Goal: Information Seeking & Learning: Learn about a topic

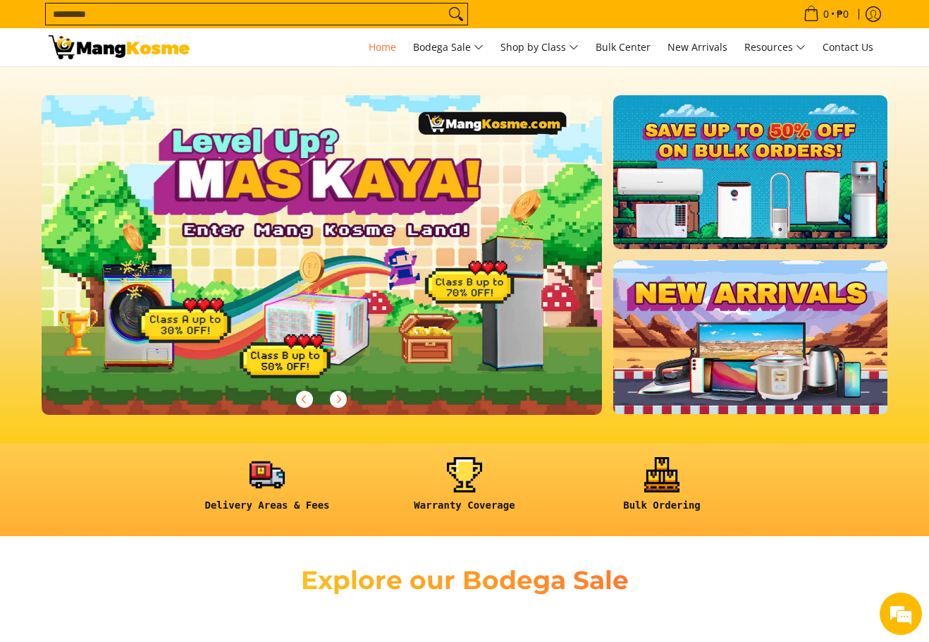
click at [211, 595] on div "Explore our Bodega Sale" at bounding box center [465, 578] width 846 height 57
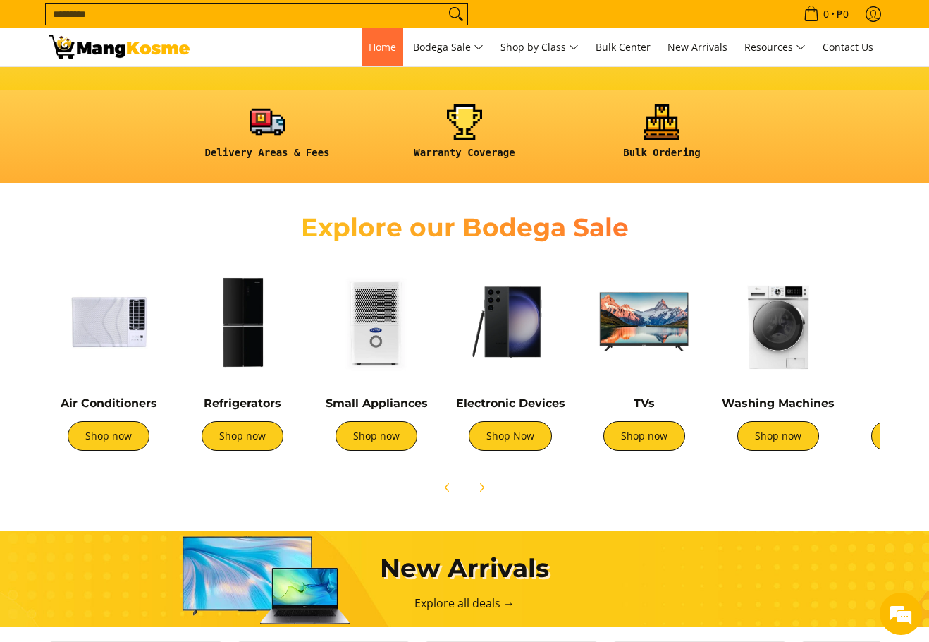
scroll to position [705, 0]
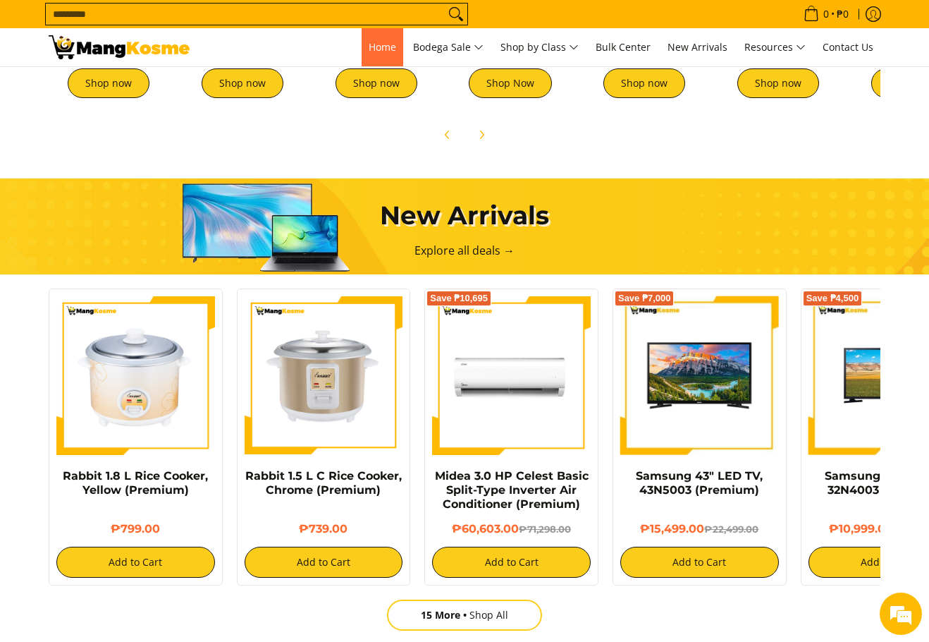
click at [381, 35] on link "Home" at bounding box center [383, 47] width 42 height 38
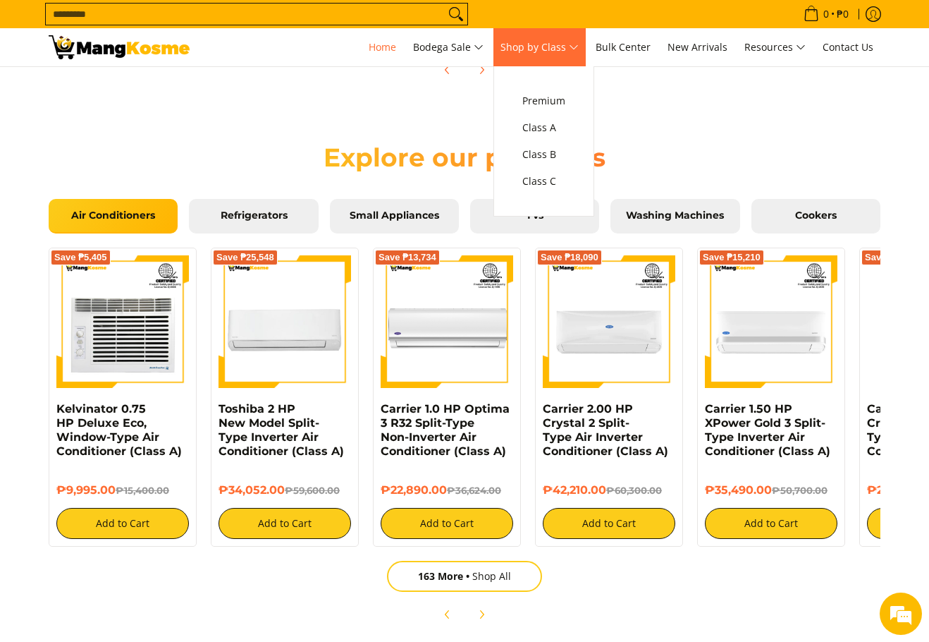
scroll to position [1269, 0]
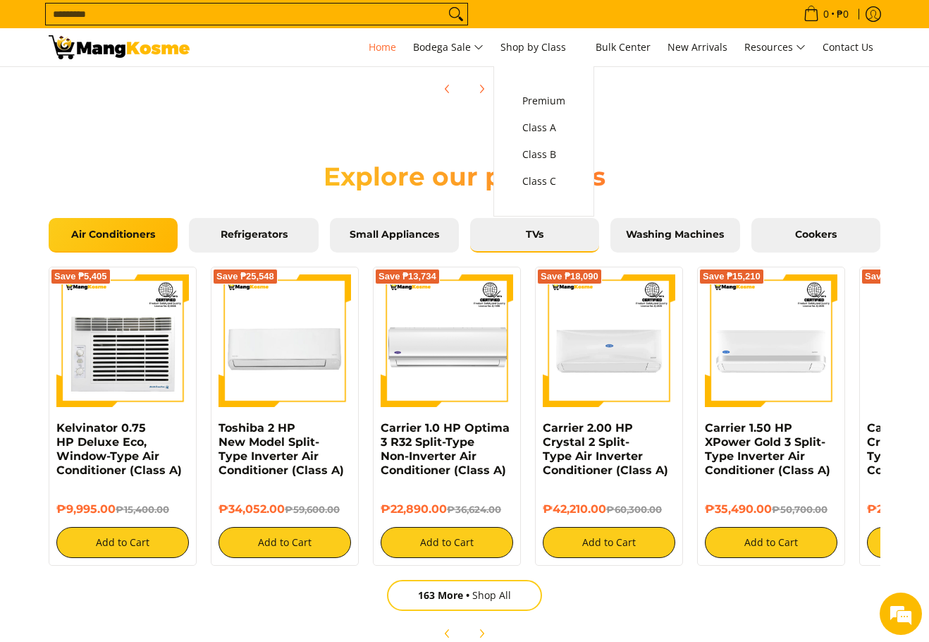
click at [553, 240] on span "TVs" at bounding box center [535, 234] width 108 height 13
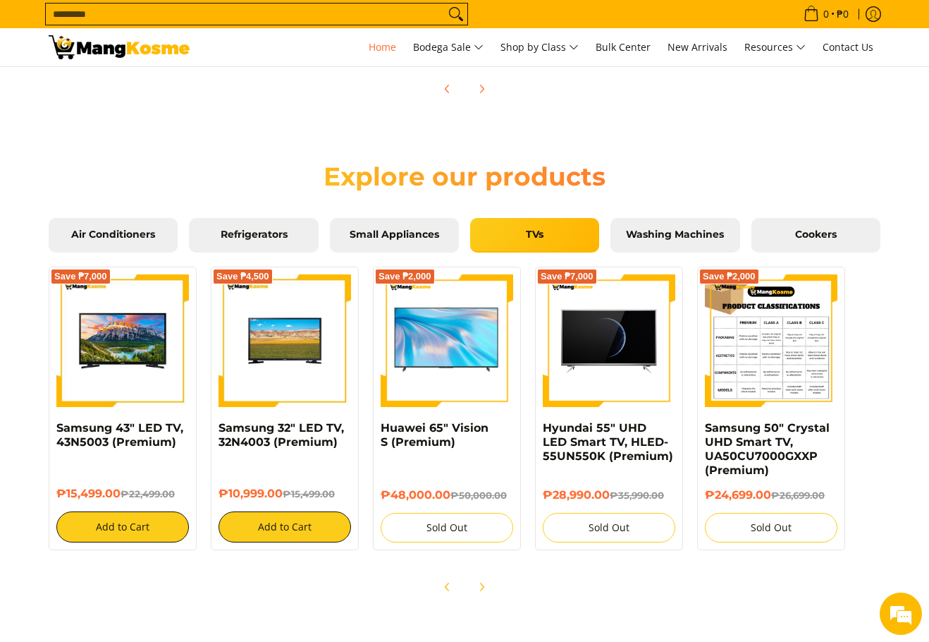
scroll to position [0, 1121]
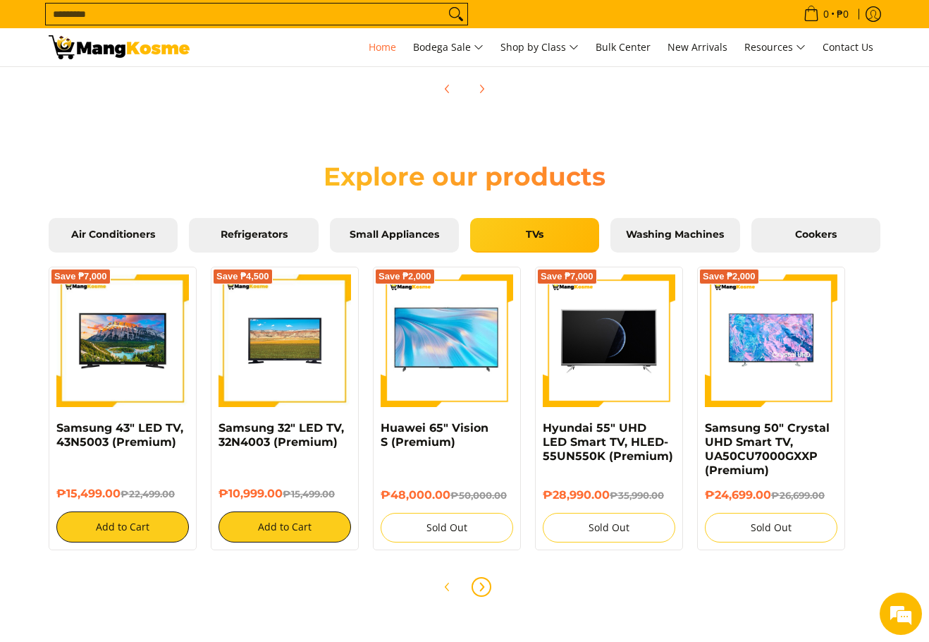
click at [486, 589] on icon "Next" at bounding box center [481, 586] width 11 height 11
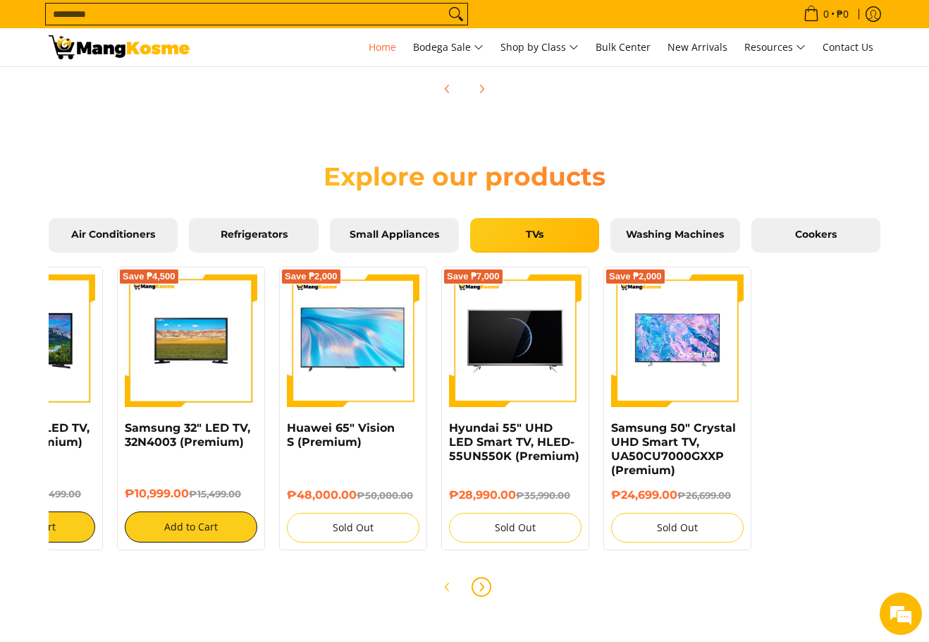
click at [486, 589] on icon "Next" at bounding box center [481, 586] width 11 height 11
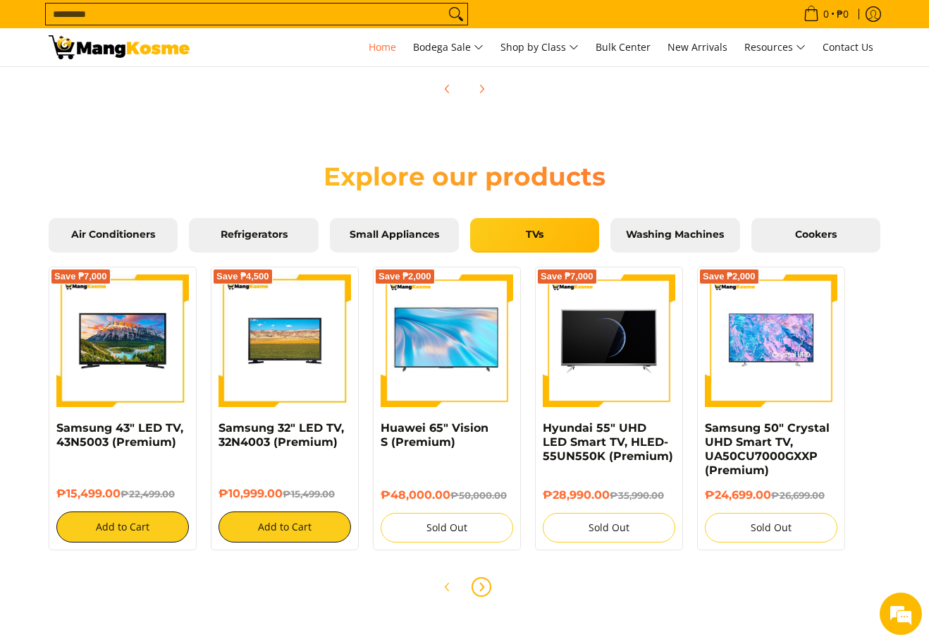
click at [486, 589] on icon "Next" at bounding box center [481, 586] width 11 height 11
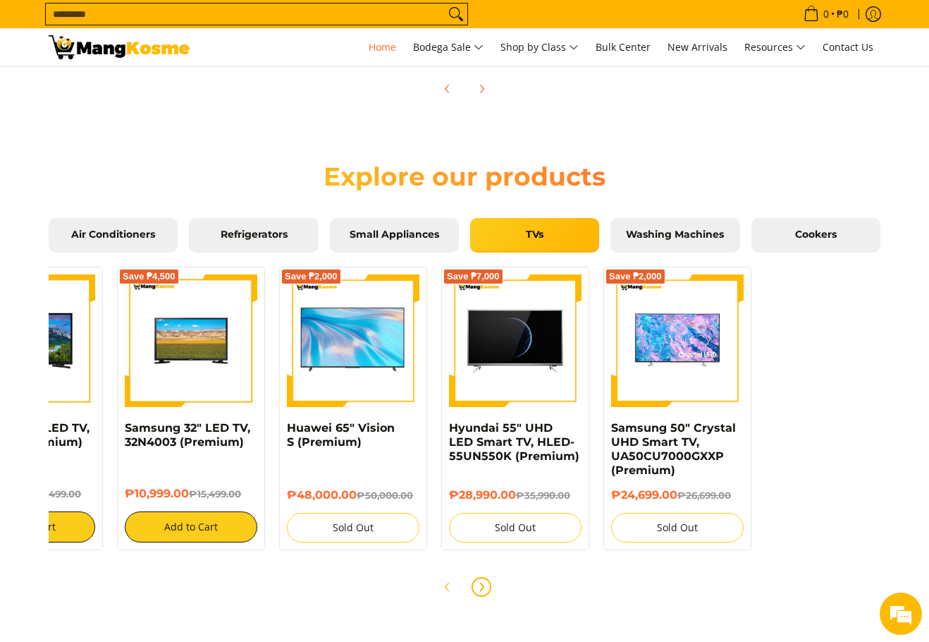
click at [487, 585] on icon "Next" at bounding box center [481, 586] width 11 height 11
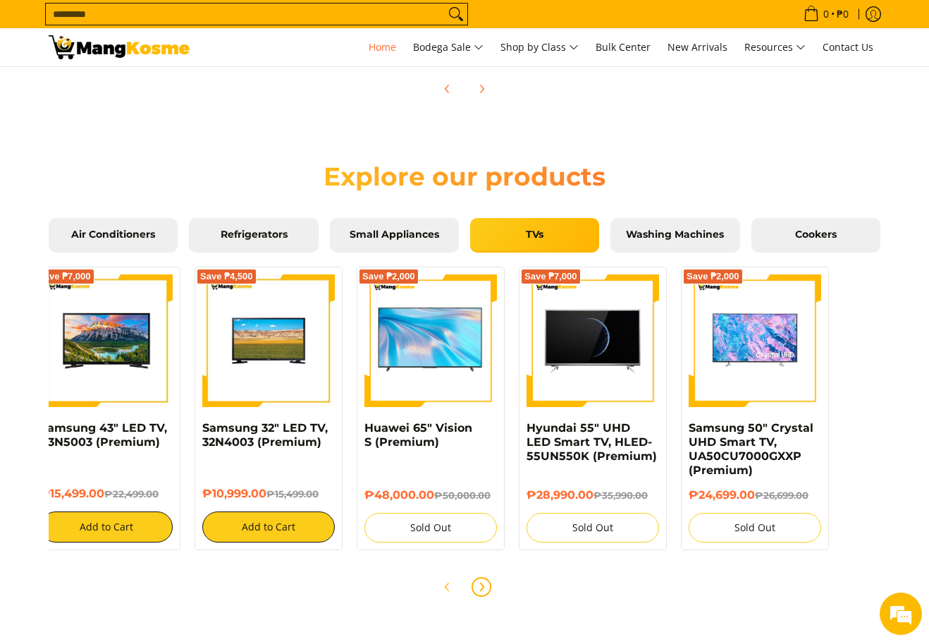
scroll to position [0, 94]
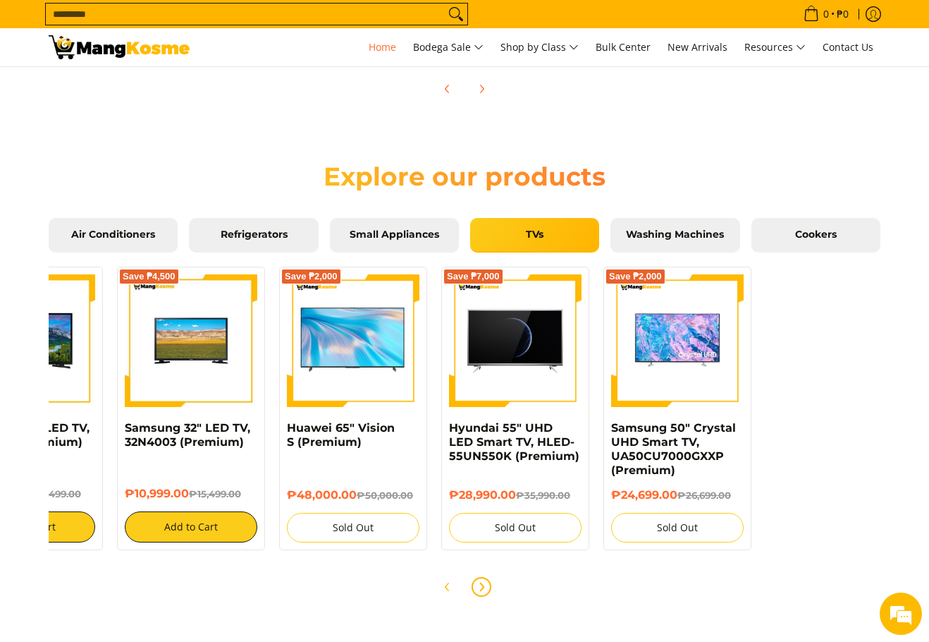
click at [487, 585] on icon "Next" at bounding box center [481, 586] width 11 height 11
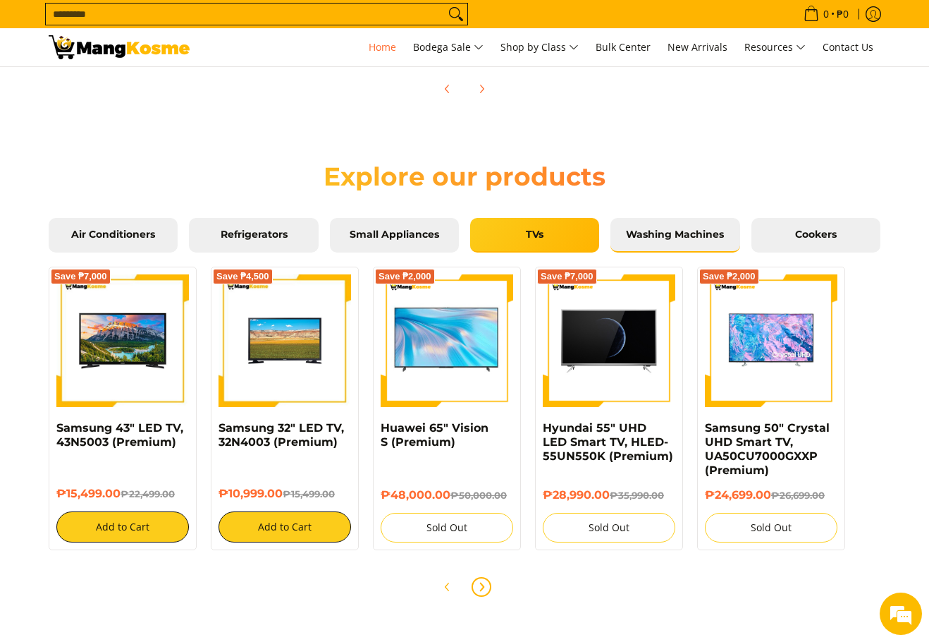
click at [670, 237] on span "Washing Machines" at bounding box center [675, 234] width 108 height 13
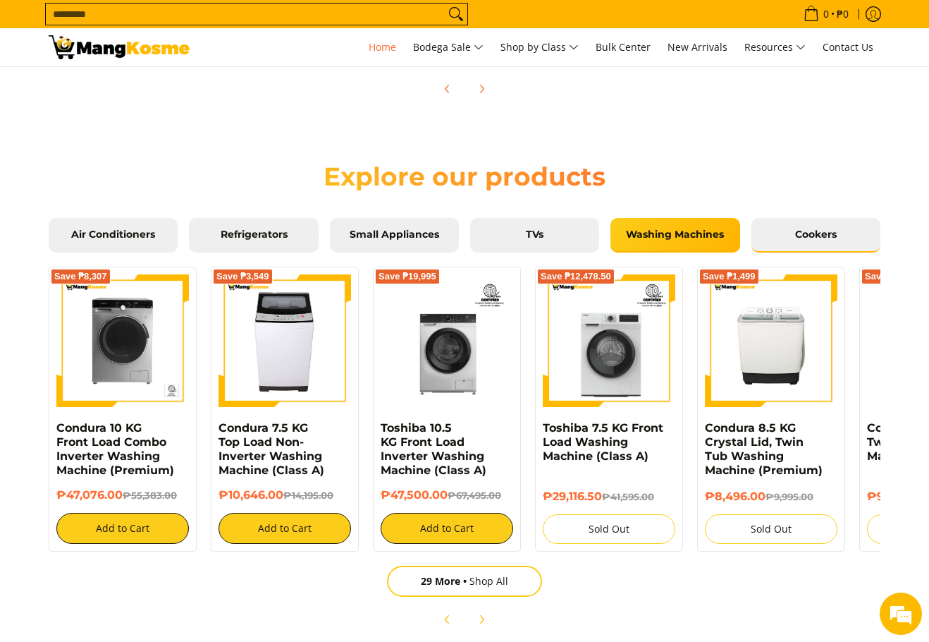
click at [810, 234] on span "Cookers" at bounding box center [816, 234] width 108 height 13
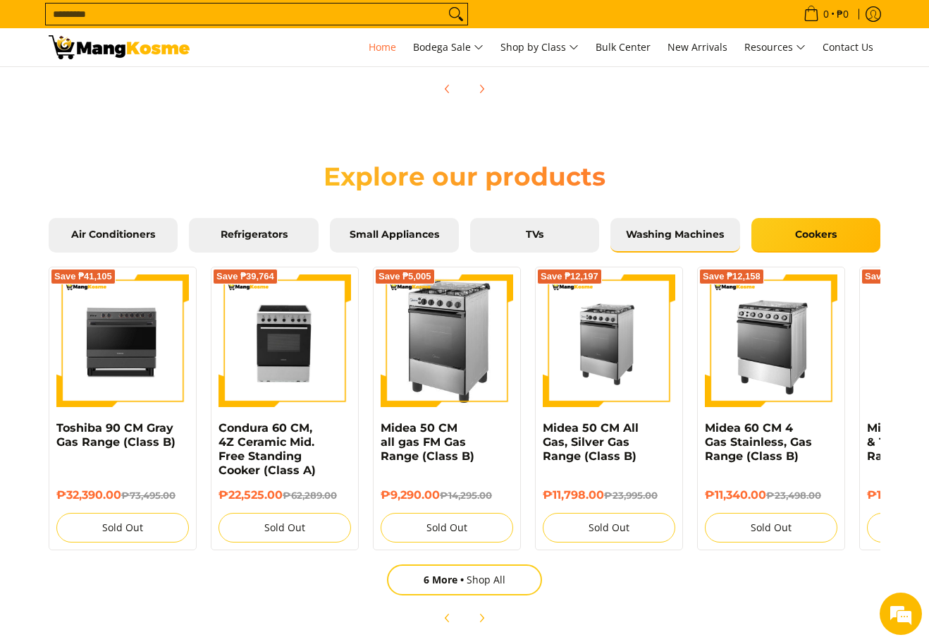
scroll to position [0, 560]
click at [706, 241] on link "Washing Machines" at bounding box center [675, 235] width 129 height 35
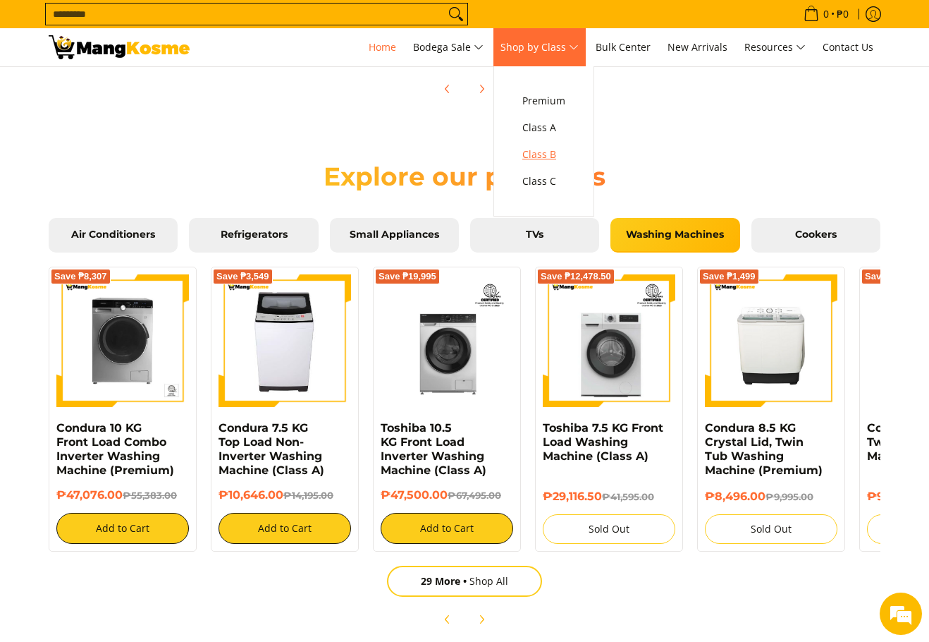
click at [546, 152] on span "Class B" at bounding box center [543, 155] width 43 height 18
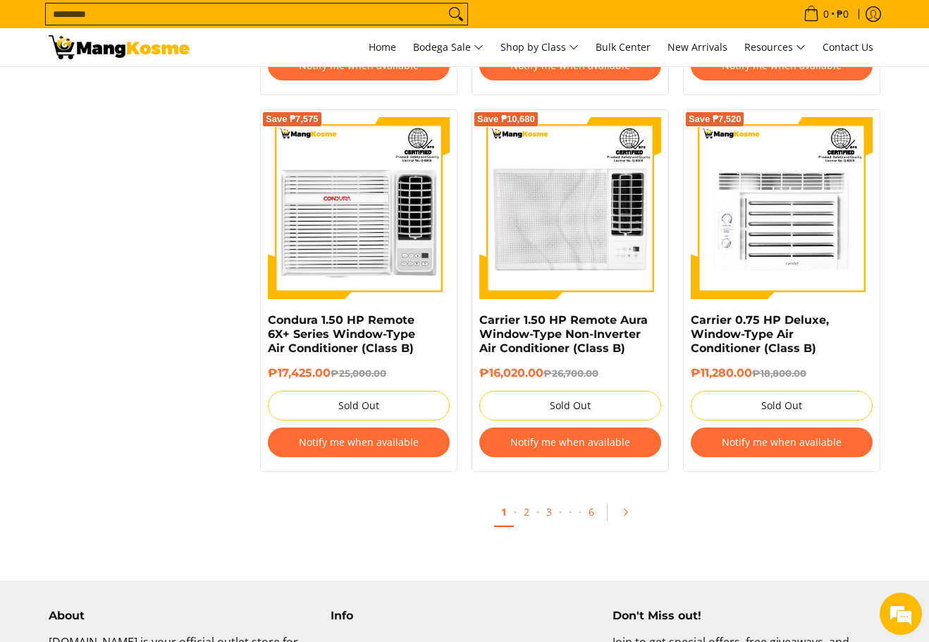
scroll to position [2890, 0]
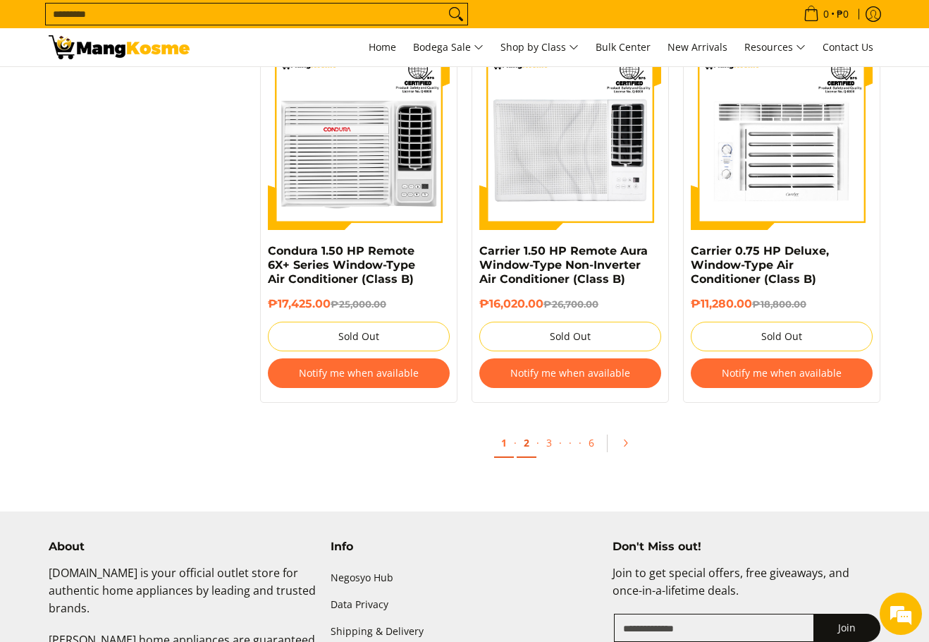
click at [526, 438] on link "2" at bounding box center [527, 443] width 20 height 29
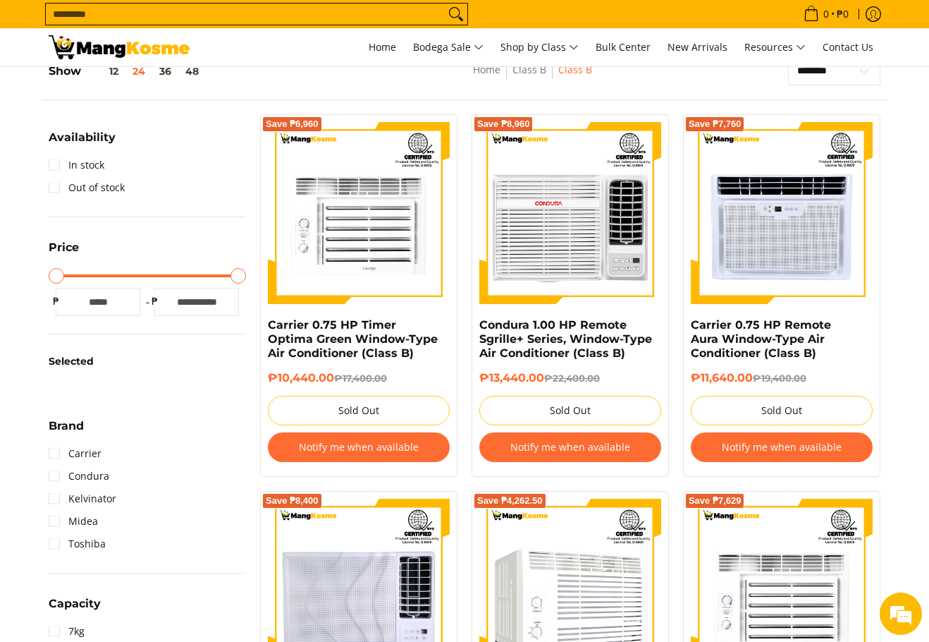
scroll to position [211, 0]
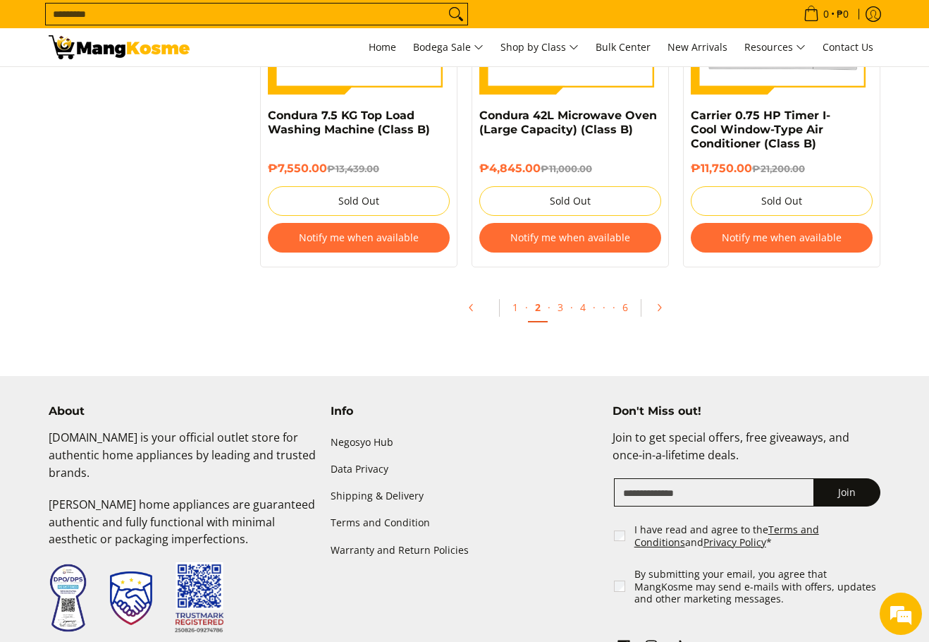
scroll to position [3102, 0]
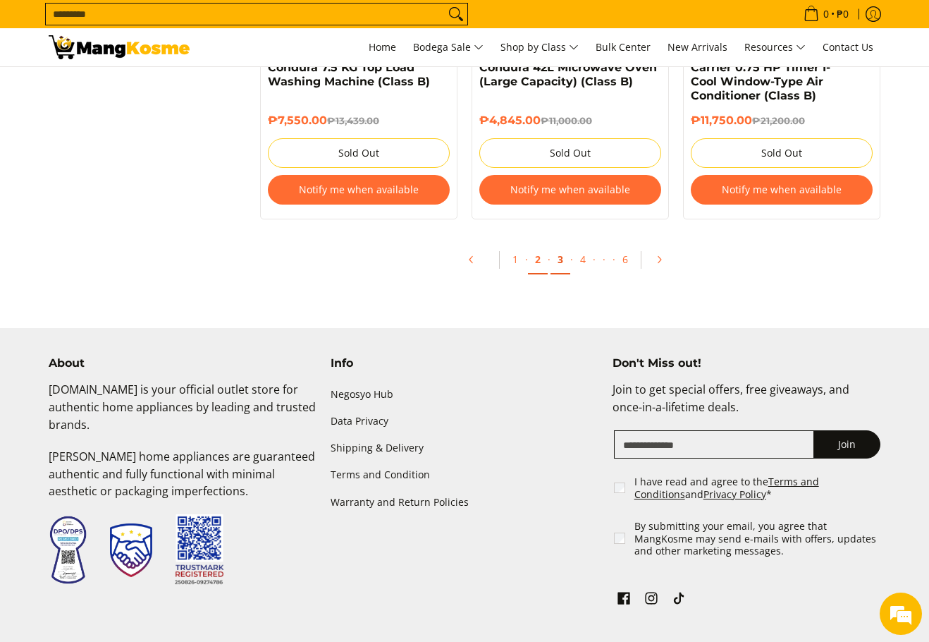
click at [564, 260] on link "3" at bounding box center [561, 259] width 20 height 29
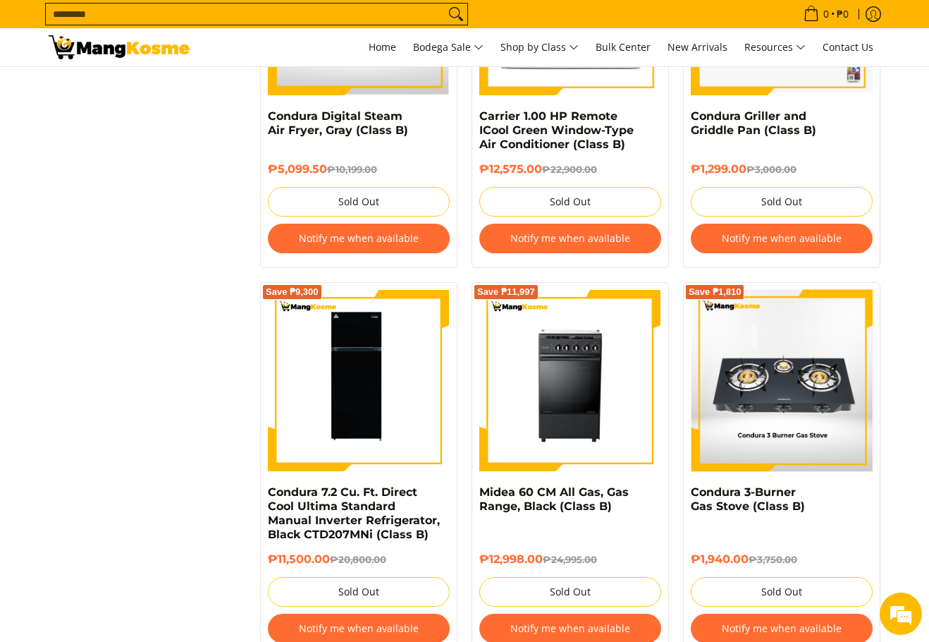
scroll to position [1974, 0]
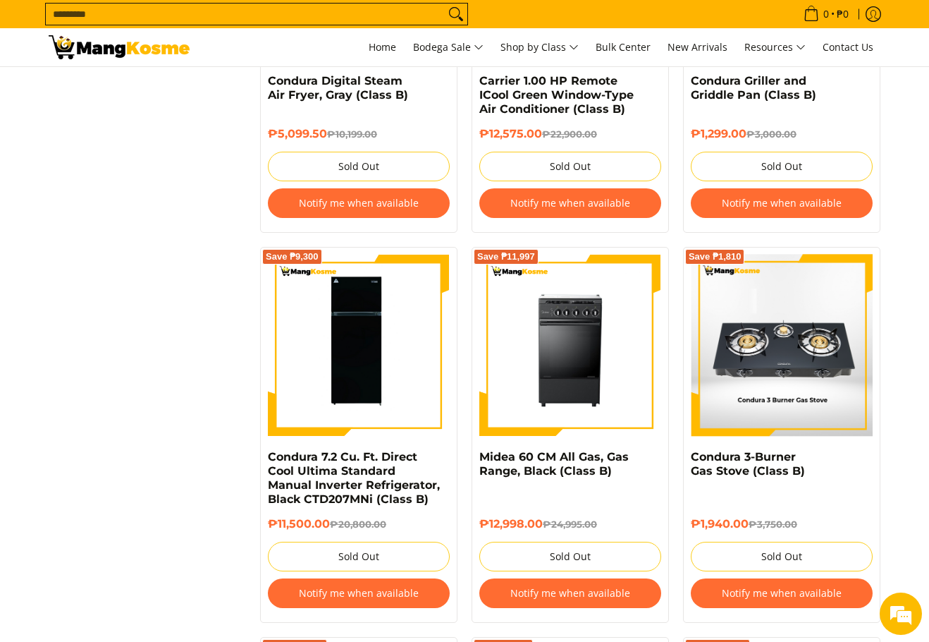
click at [883, 504] on div "Save ₱1,810 Condura 3-Burner Gas Stove (Class B) ₱1,940.00 ₱3,750.00 Sold Out N…" at bounding box center [781, 435] width 211 height 376
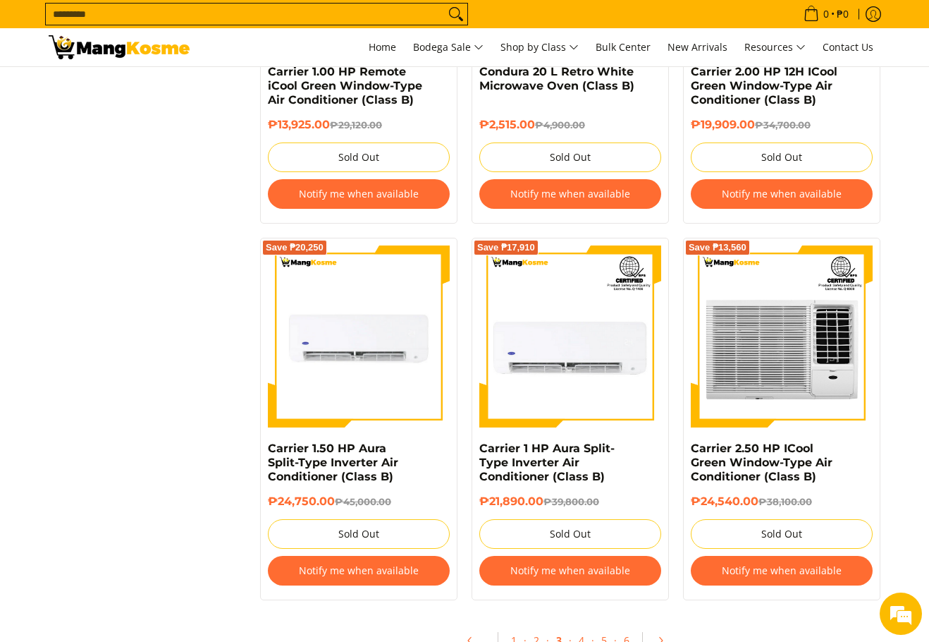
scroll to position [2961, 0]
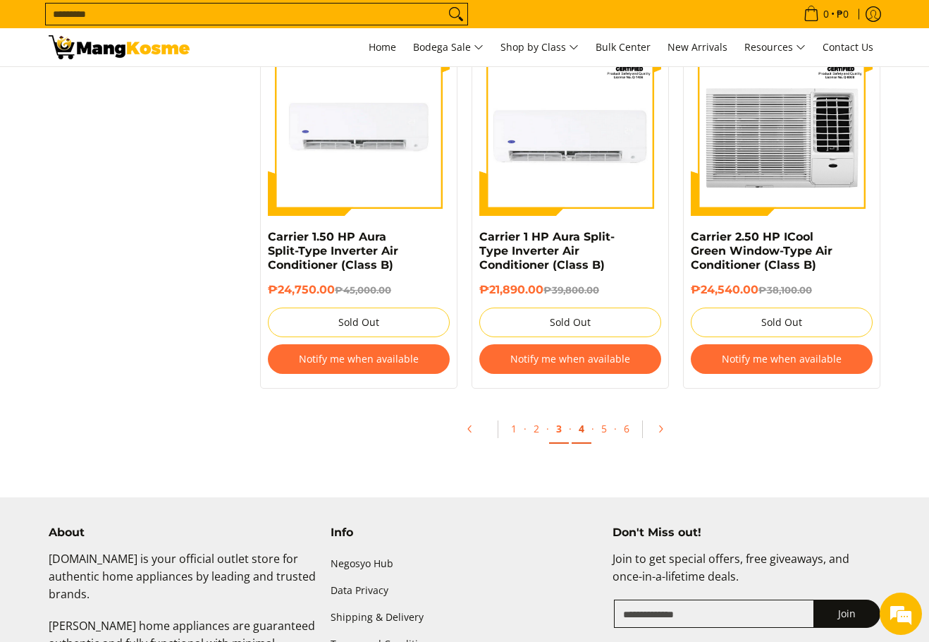
click at [576, 415] on link "4" at bounding box center [582, 429] width 20 height 29
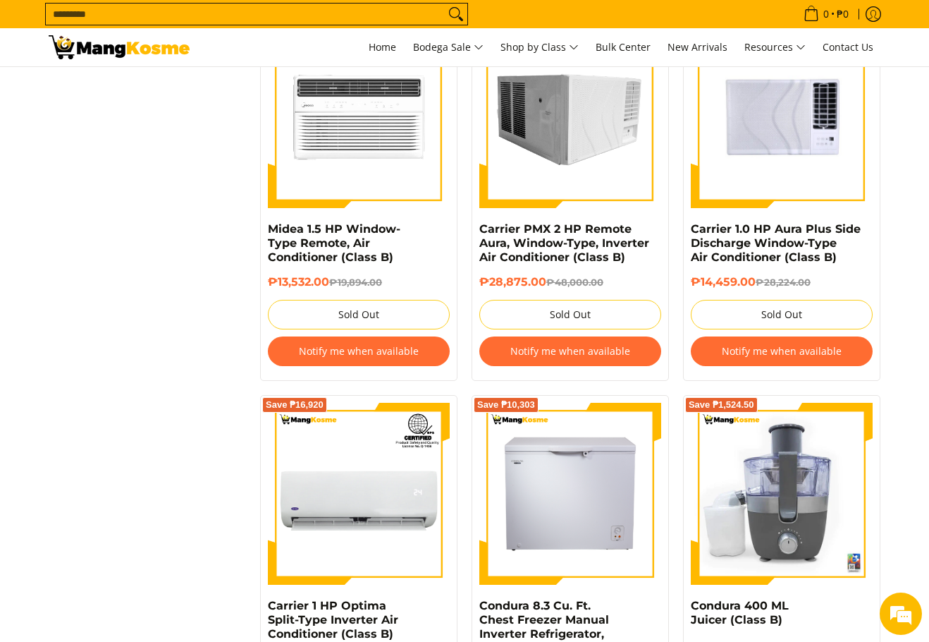
scroll to position [2162, 0]
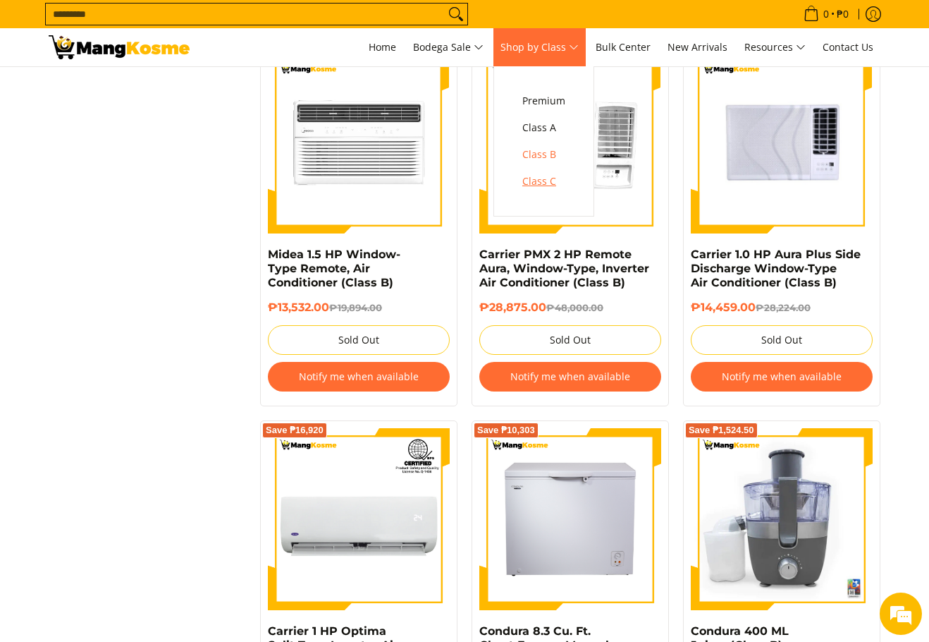
click at [550, 182] on span "Class C" at bounding box center [543, 182] width 43 height 18
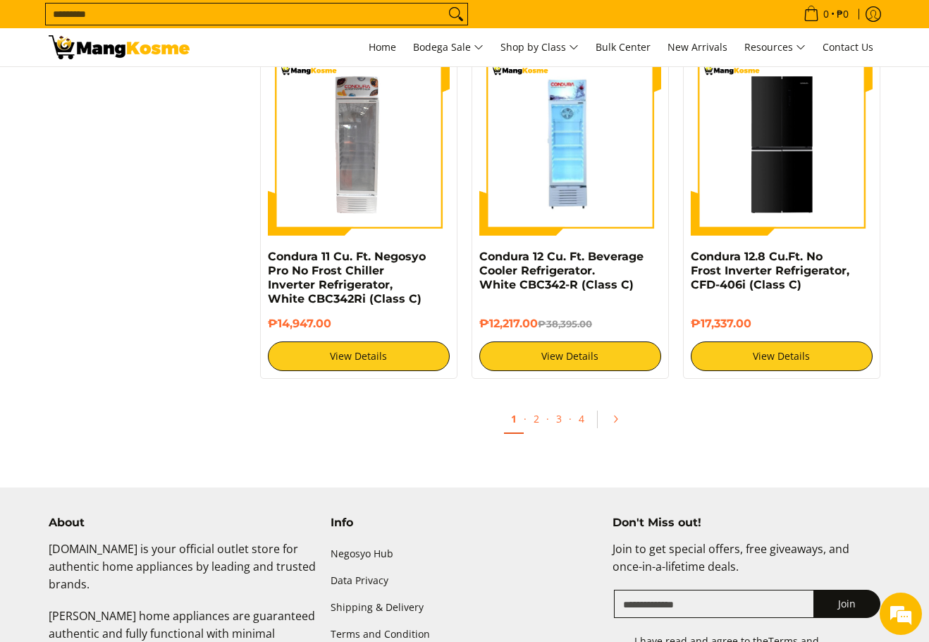
scroll to position [2749, 0]
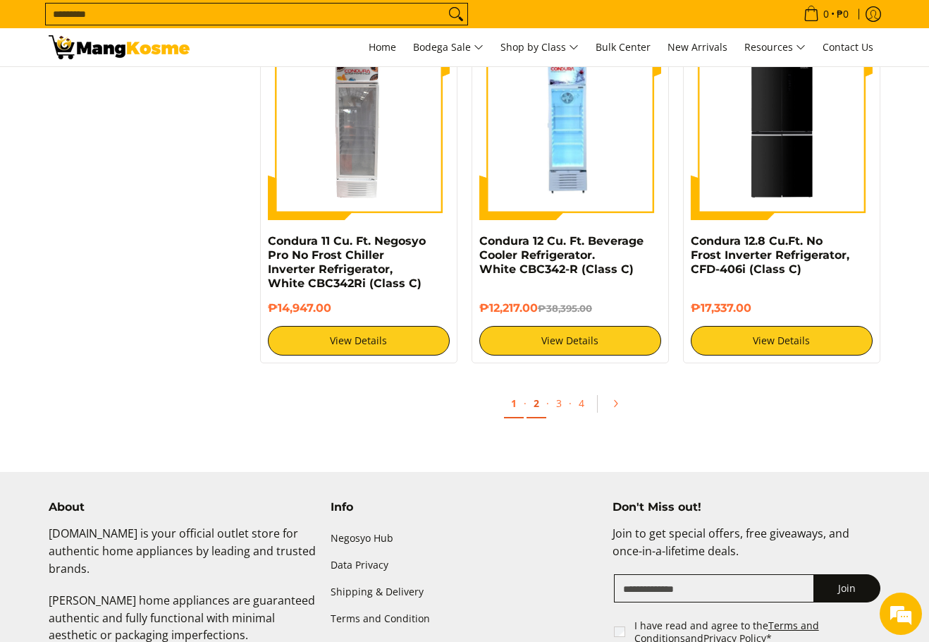
click at [539, 398] on link "2" at bounding box center [537, 403] width 20 height 29
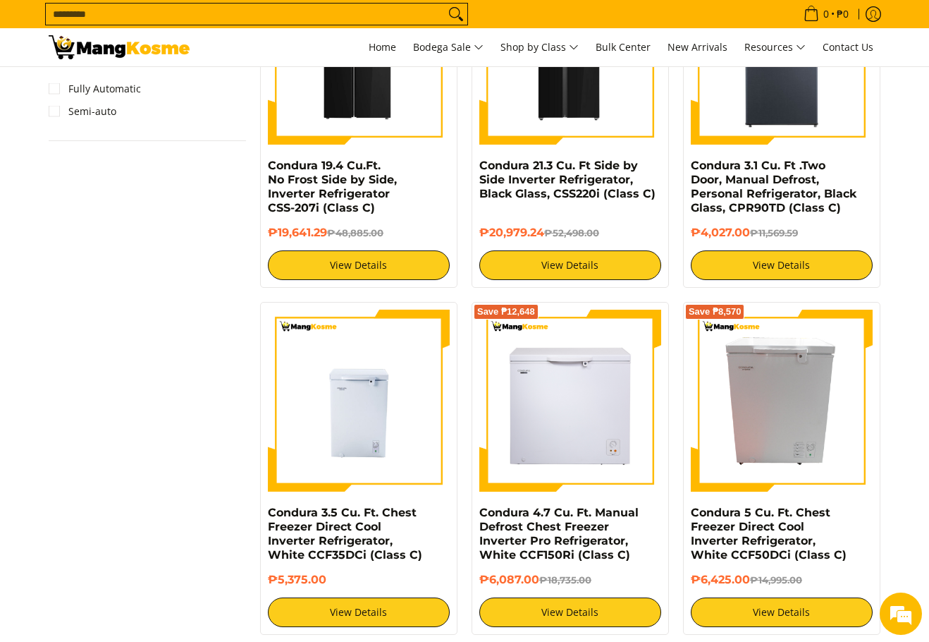
scroll to position [1198, 0]
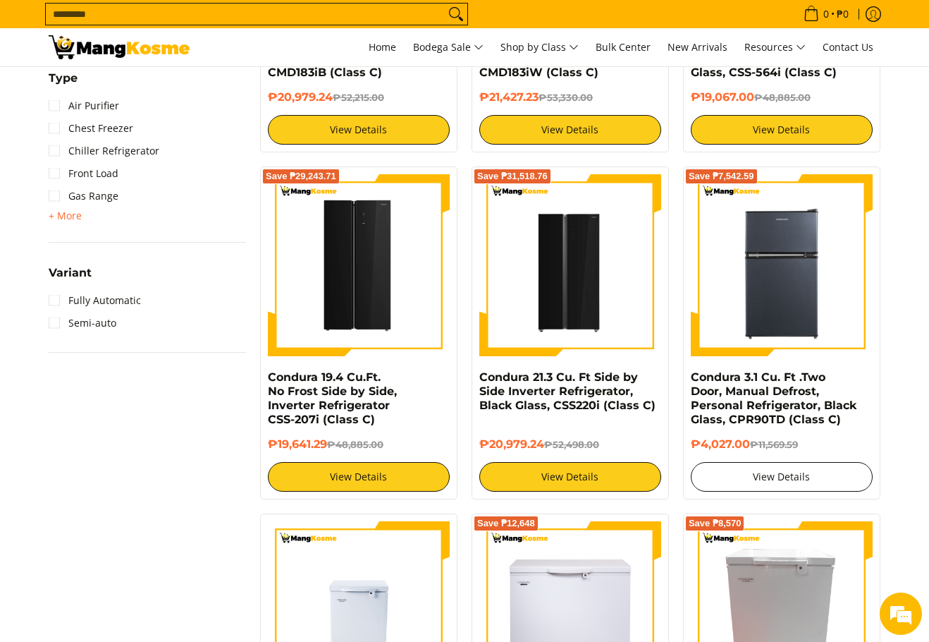
click at [810, 472] on link "View Details" at bounding box center [782, 477] width 182 height 30
